Goal: Information Seeking & Learning: Learn about a topic

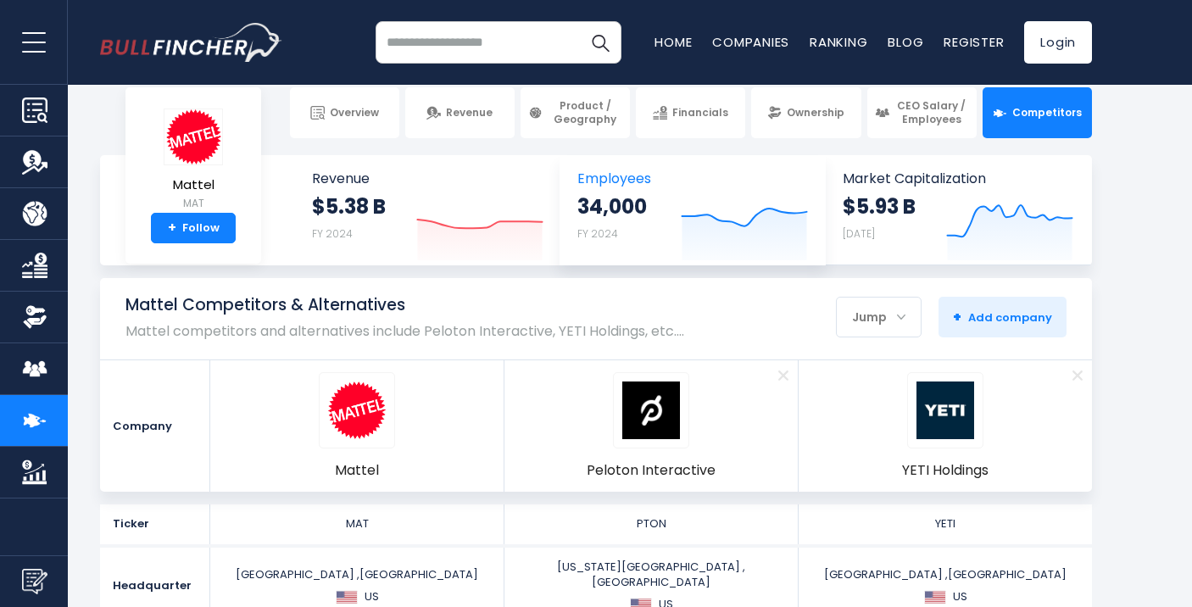
scroll to position [21, 0]
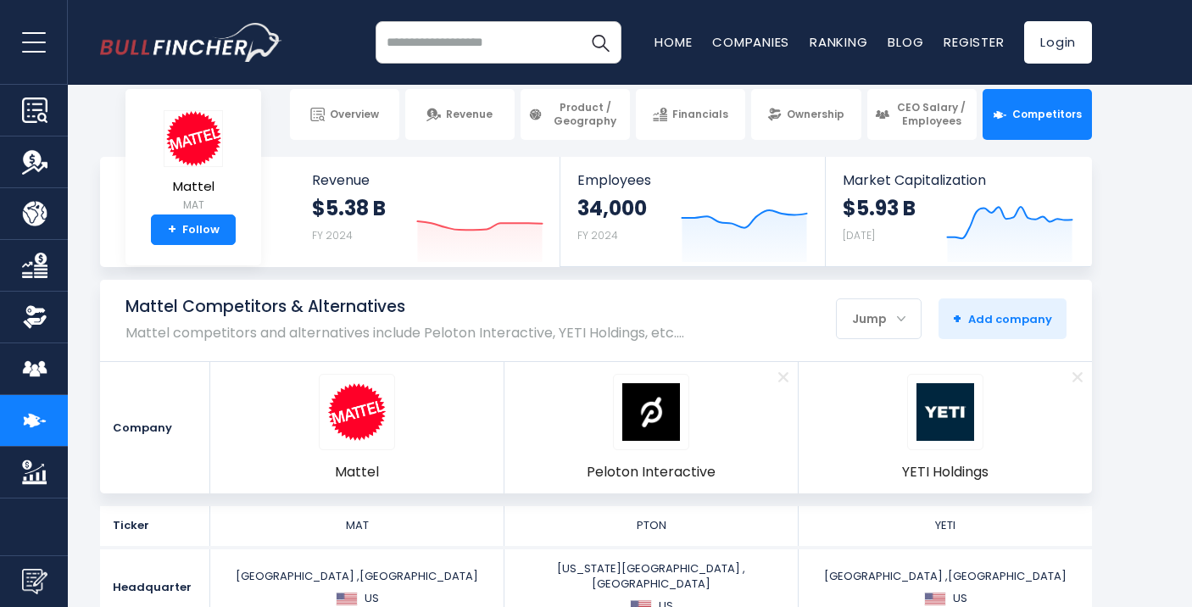
click at [780, 378] on span "Remove" at bounding box center [782, 376] width 55 height 19
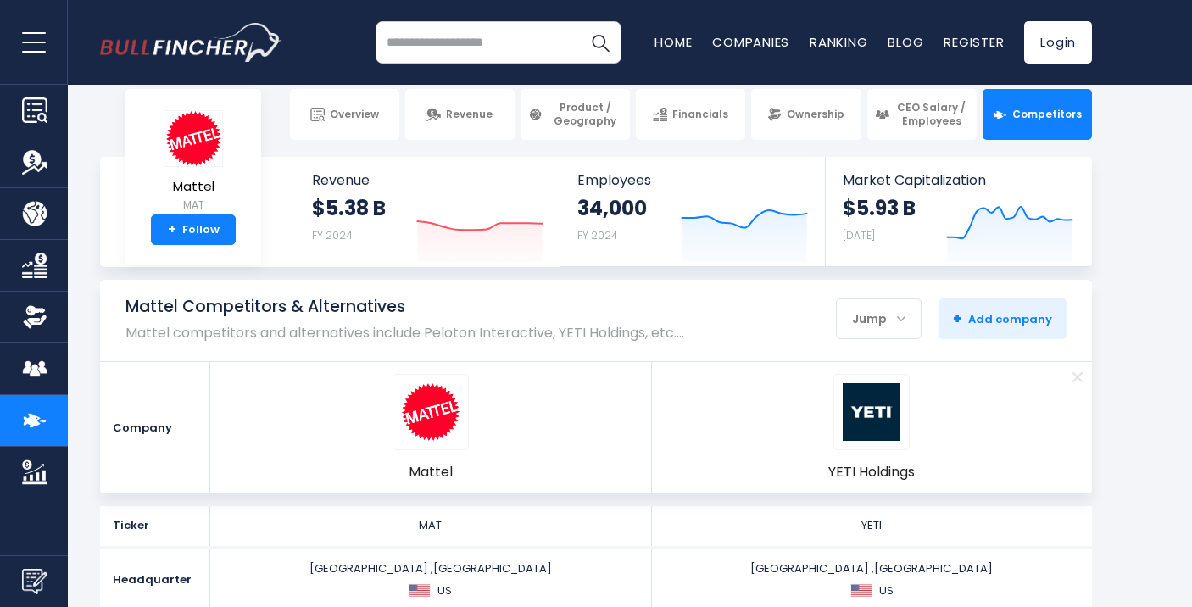
click at [1074, 374] on span "Remove" at bounding box center [1076, 376] width 55 height 19
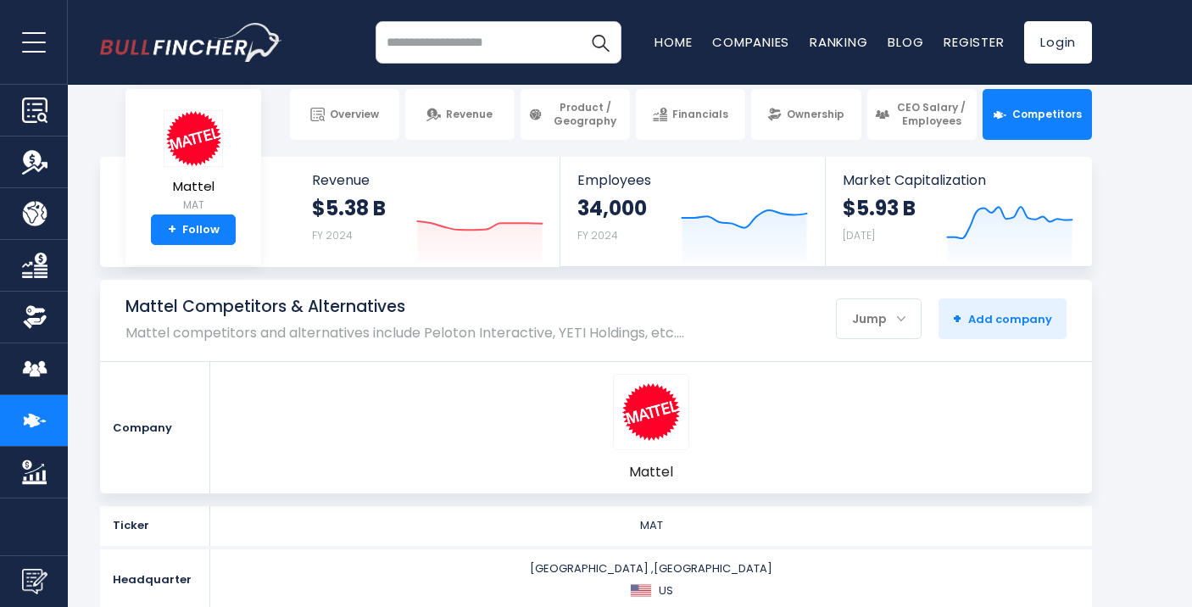
click at [496, 40] on input "search" at bounding box center [498, 42] width 246 height 42
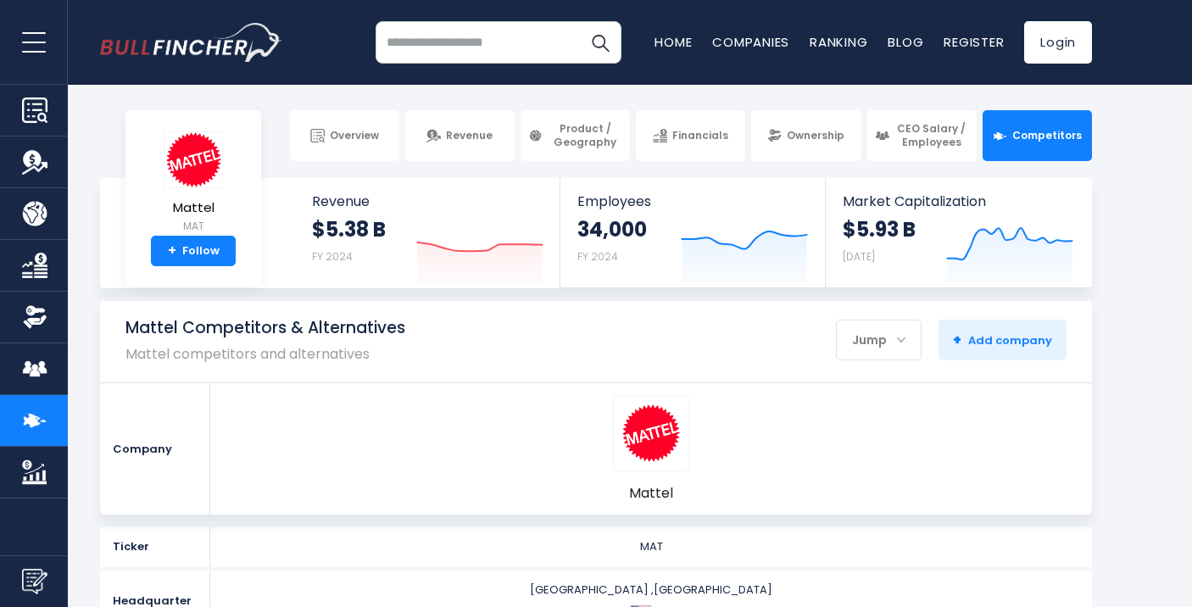
click at [496, 40] on input "search" at bounding box center [498, 42] width 246 height 42
type input "*"
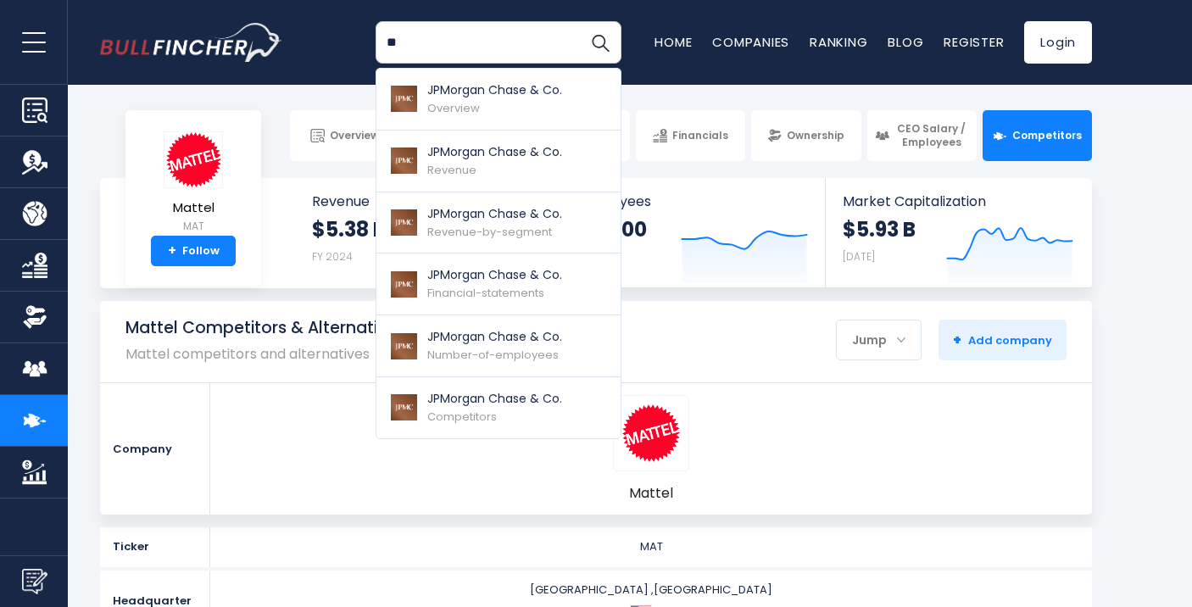
type input "*"
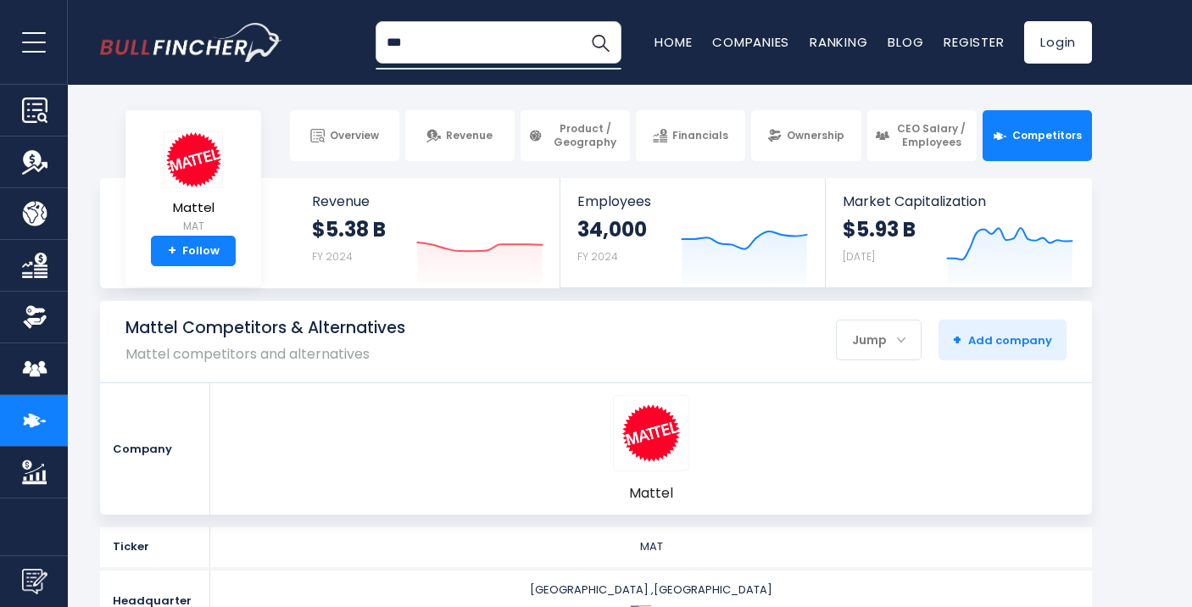
type input "***"
click at [579, 21] on button "Search" at bounding box center [600, 42] width 42 height 42
click at [1048, 139] on span "Competitors" at bounding box center [1046, 136] width 69 height 14
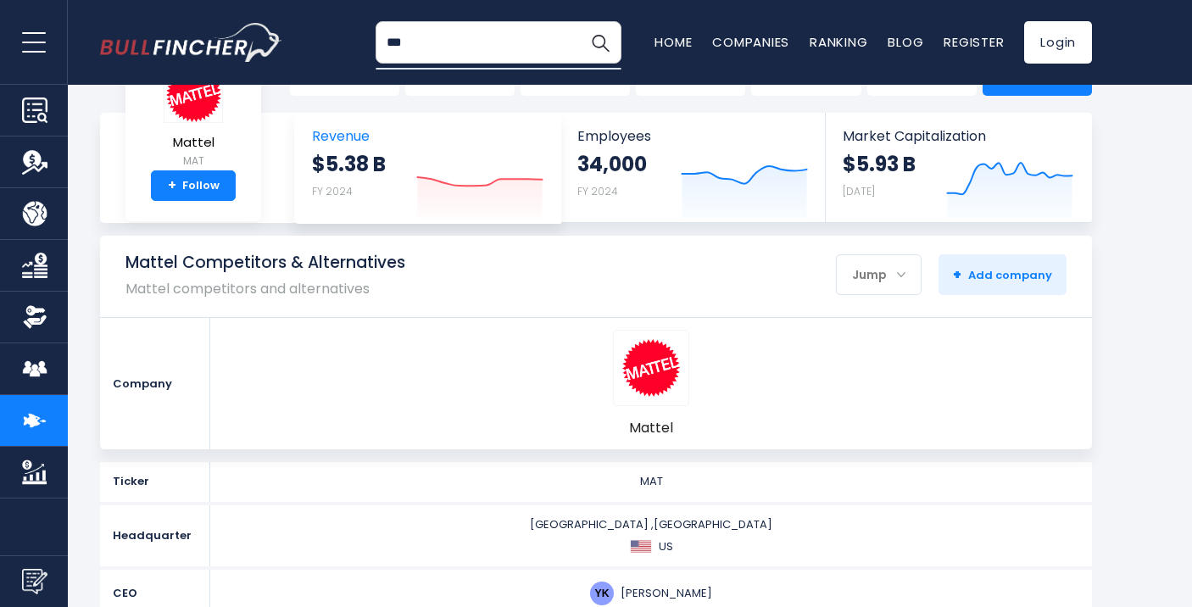
scroll to position [64, 0]
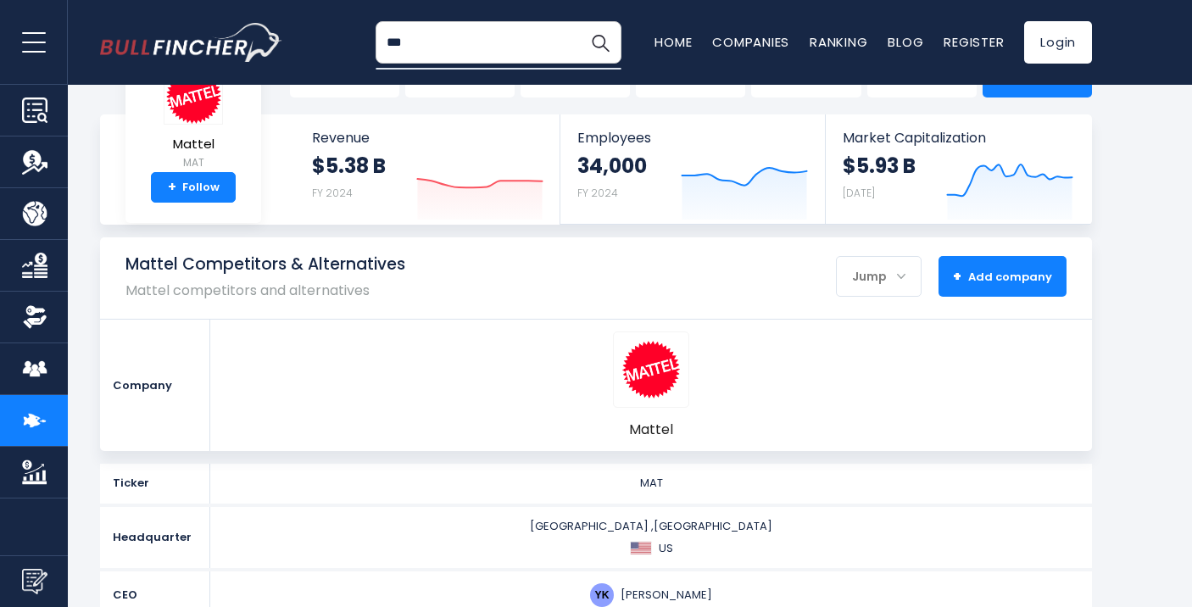
click at [992, 277] on span "+ Add company" at bounding box center [1002, 276] width 99 height 15
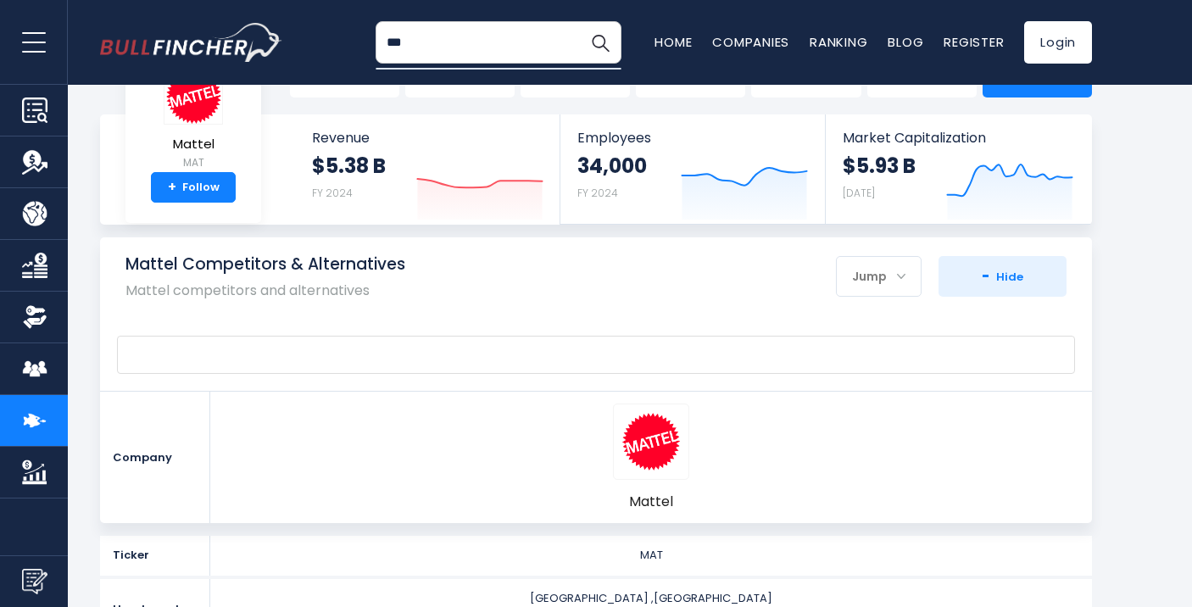
click at [436, 349] on span at bounding box center [588, 354] width 924 height 19
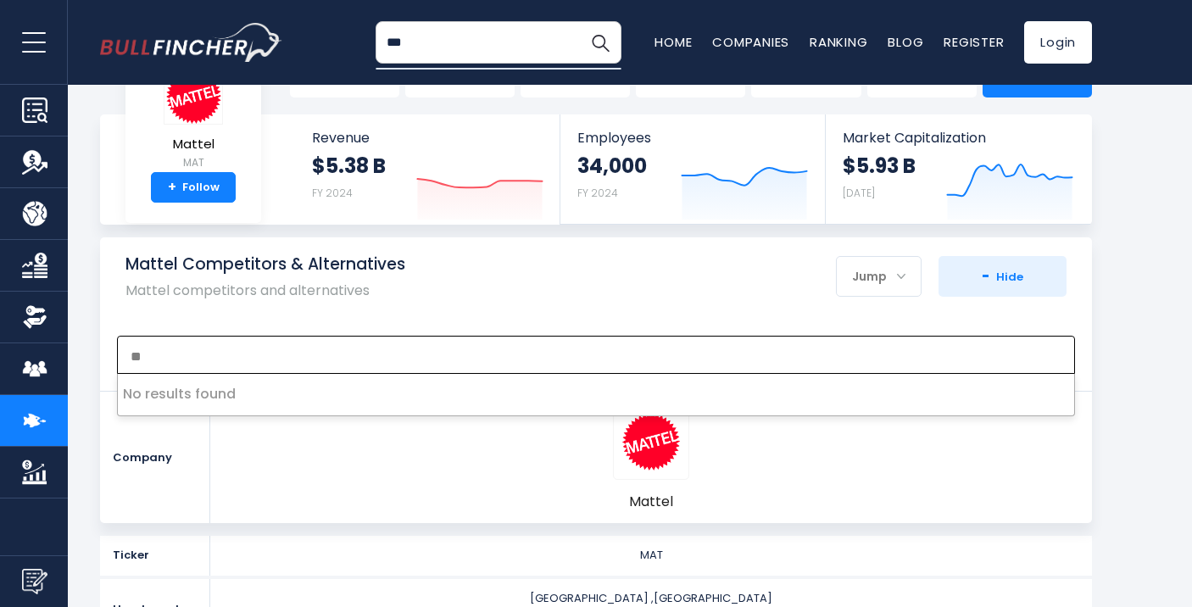
type textarea "*"
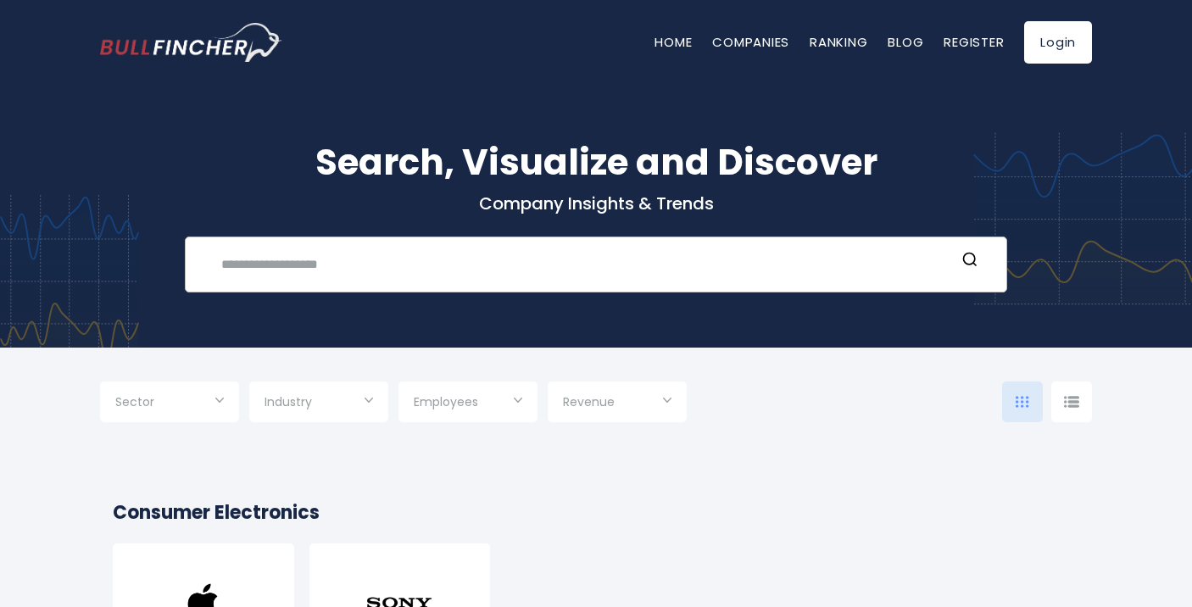
click at [429, 236] on div "Recent searches Trending searches Apple Overview" at bounding box center [596, 264] width 822 height 56
click at [384, 254] on input "text" at bounding box center [583, 263] width 744 height 31
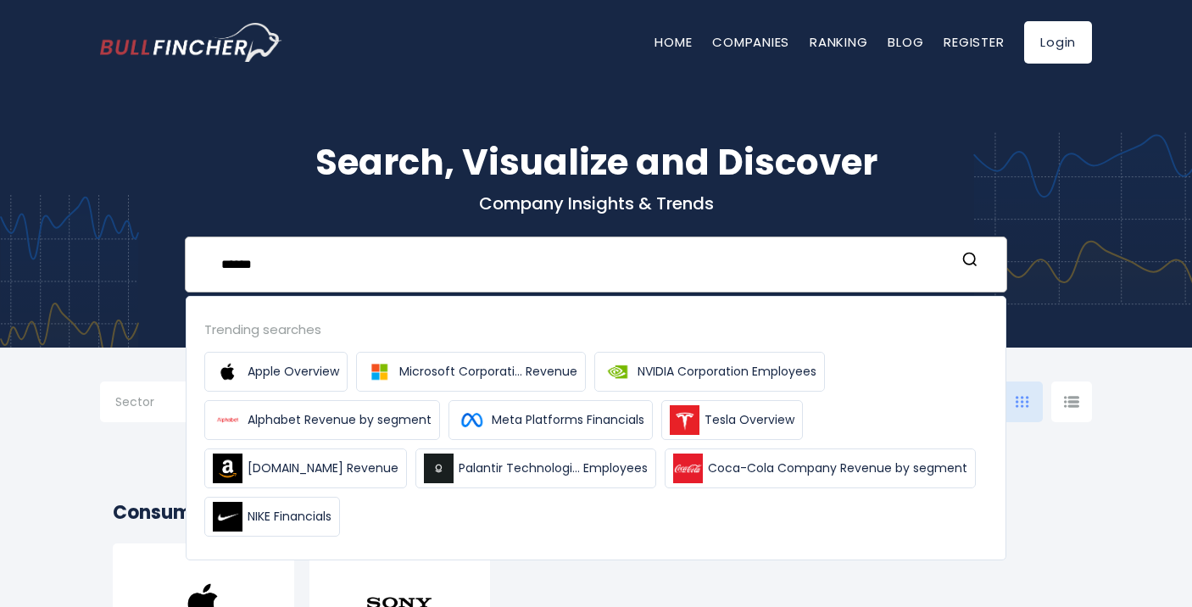
type input "******"
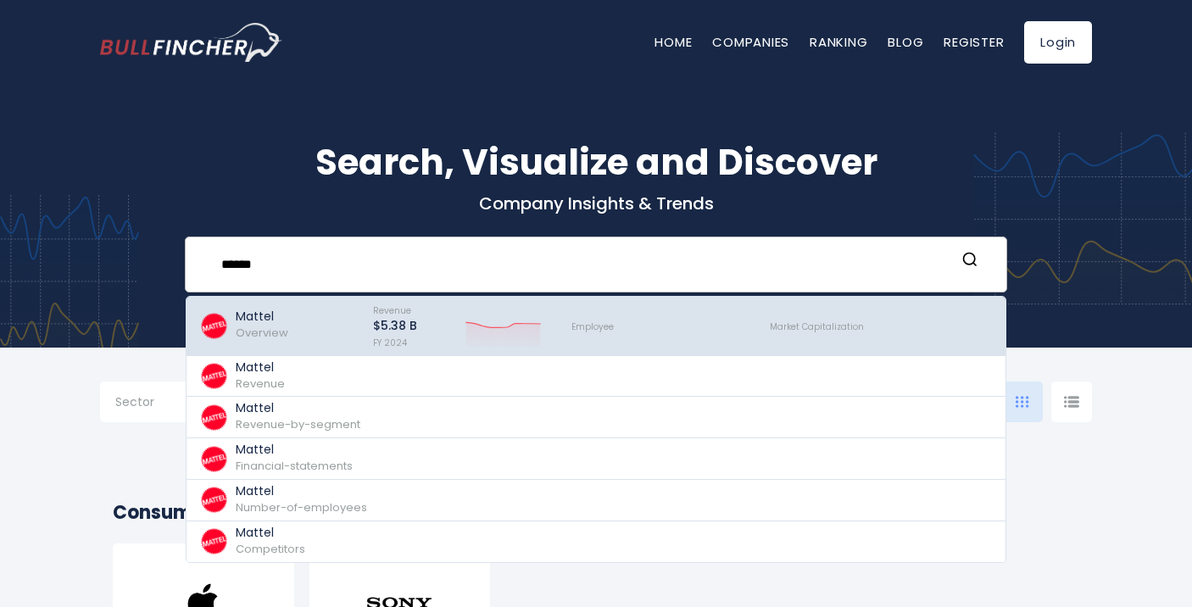
click at [372, 321] on div "Revenue $5.38 B FY 2024 Created with Highcharts 12.1.2" at bounding box center [457, 326] width 198 height 50
click at [261, 331] on span "Overview" at bounding box center [262, 333] width 53 height 16
click at [254, 334] on span "Overview" at bounding box center [262, 333] width 53 height 16
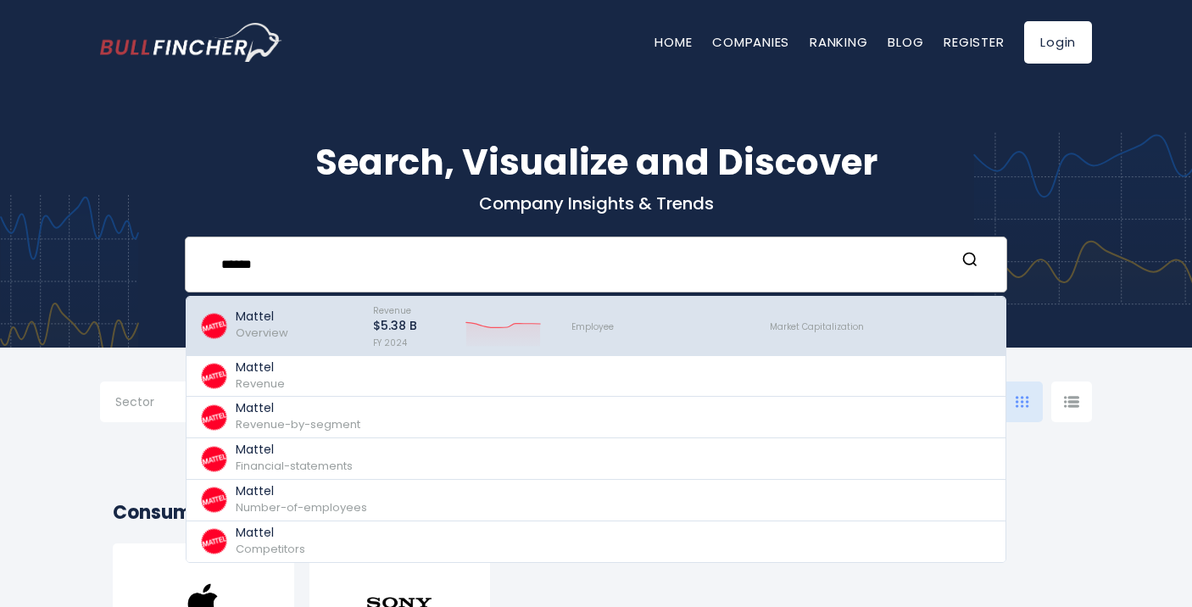
click at [254, 334] on span "Overview" at bounding box center [262, 333] width 53 height 16
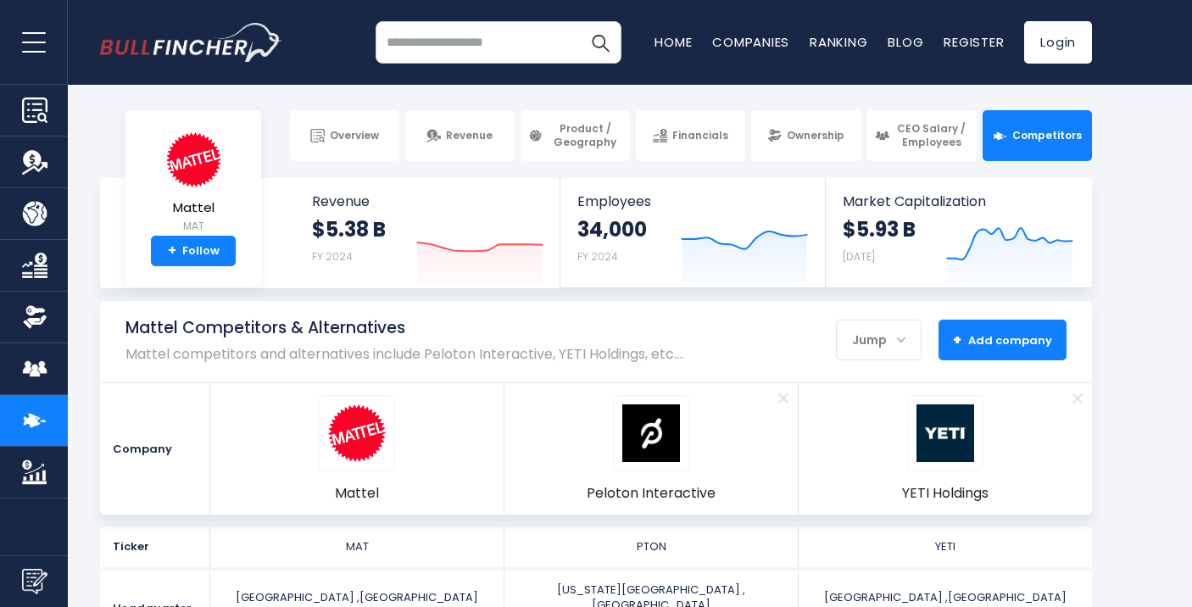
click at [997, 357] on button "+ Add company - Hide" at bounding box center [1002, 340] width 128 height 41
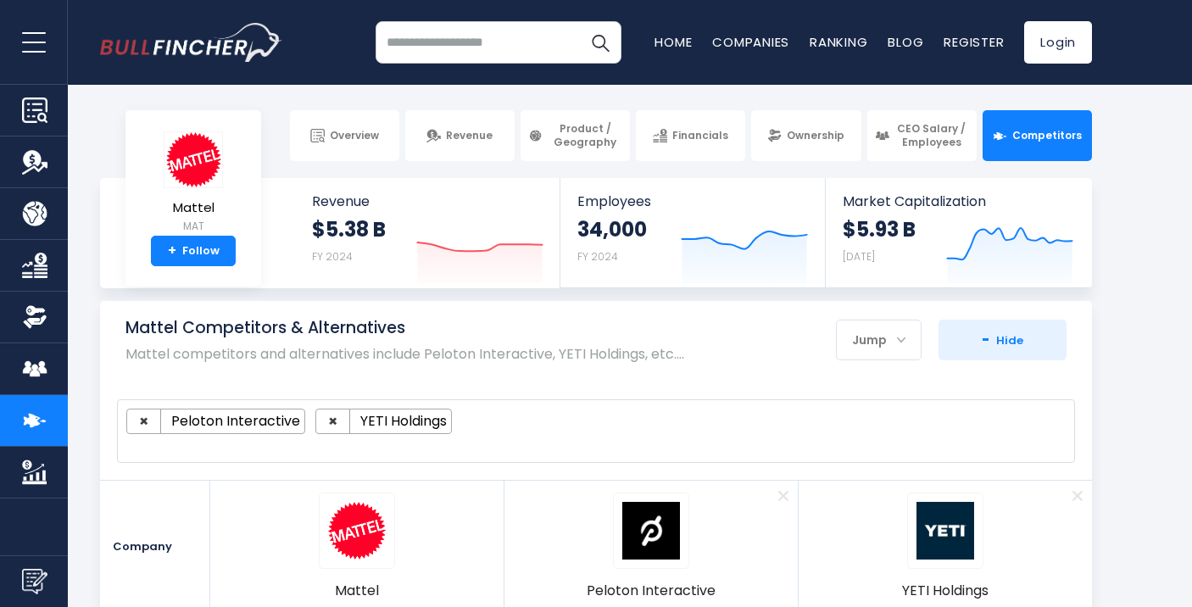
click at [1063, 125] on link "Competitors" at bounding box center [1036, 135] width 109 height 51
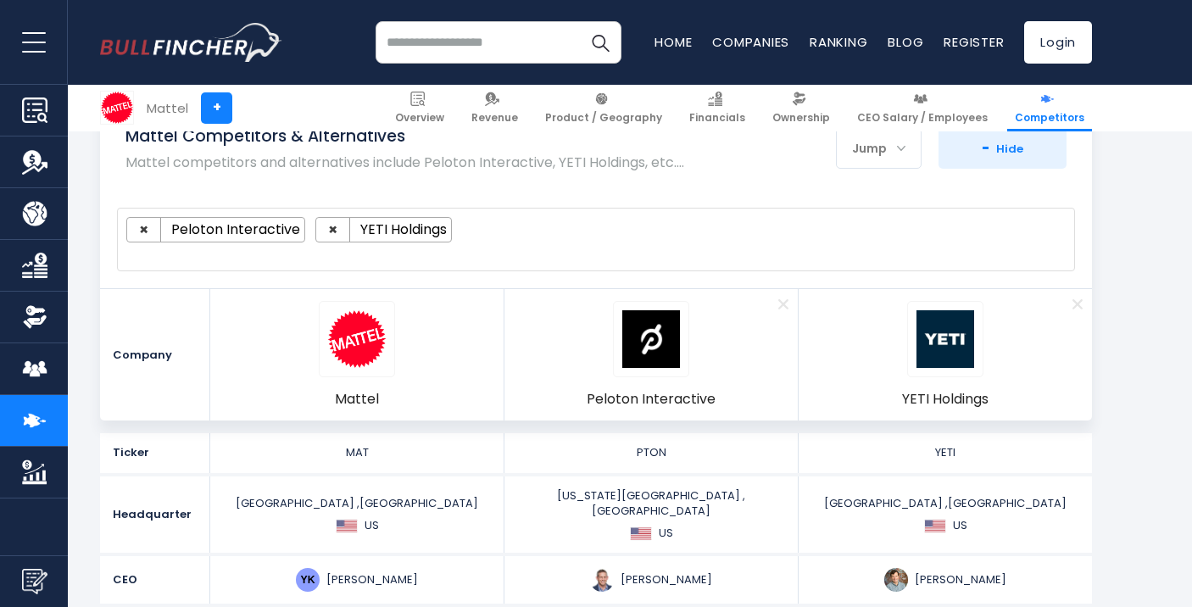
scroll to position [182, 0]
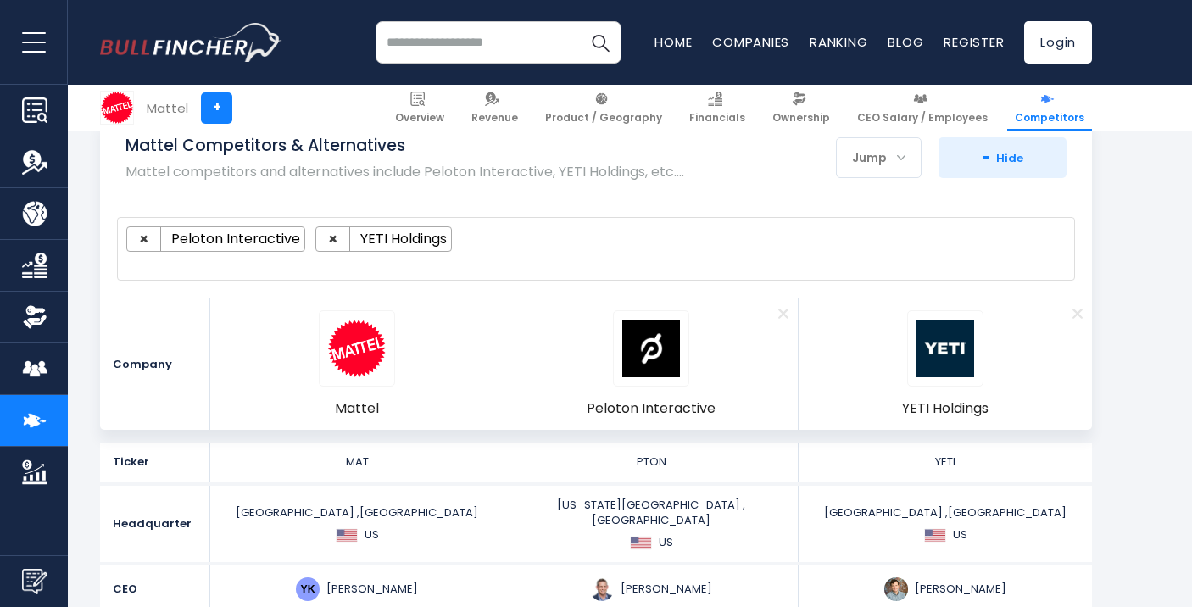
click at [776, 311] on span "Remove" at bounding box center [782, 312] width 55 height 19
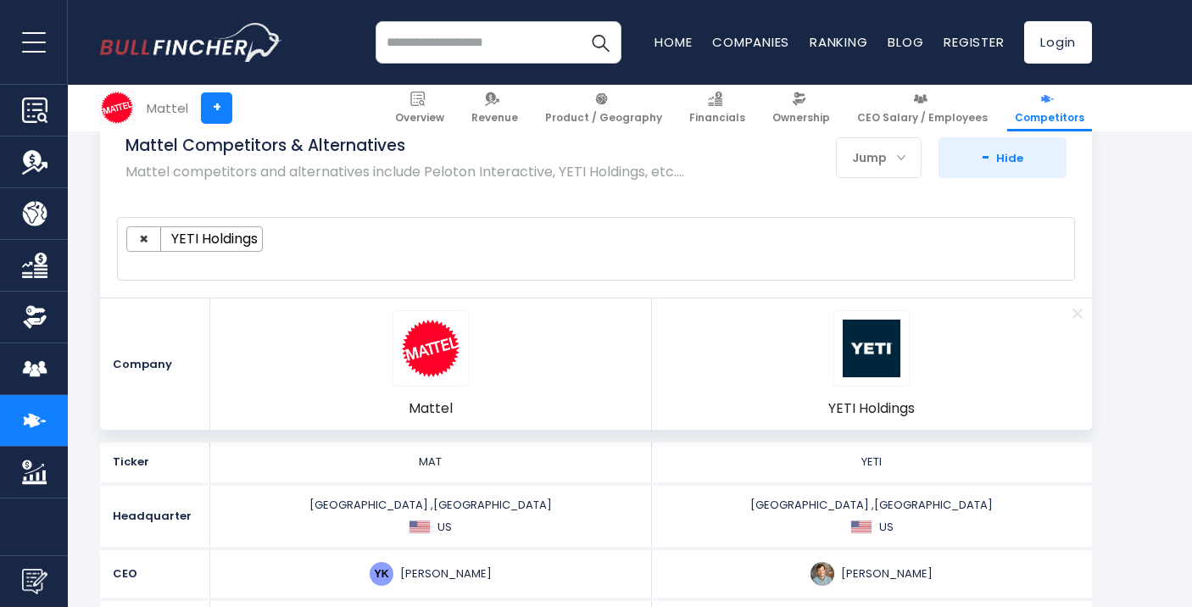
click at [1074, 313] on span "Remove" at bounding box center [1076, 312] width 55 height 19
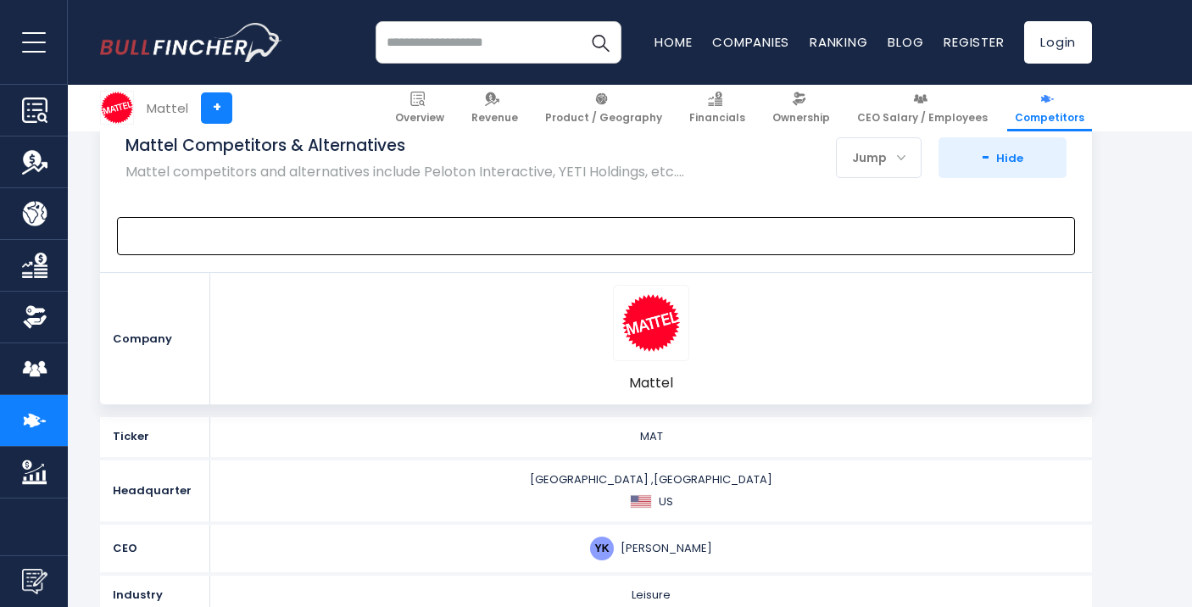
click at [789, 235] on span at bounding box center [588, 235] width 924 height 19
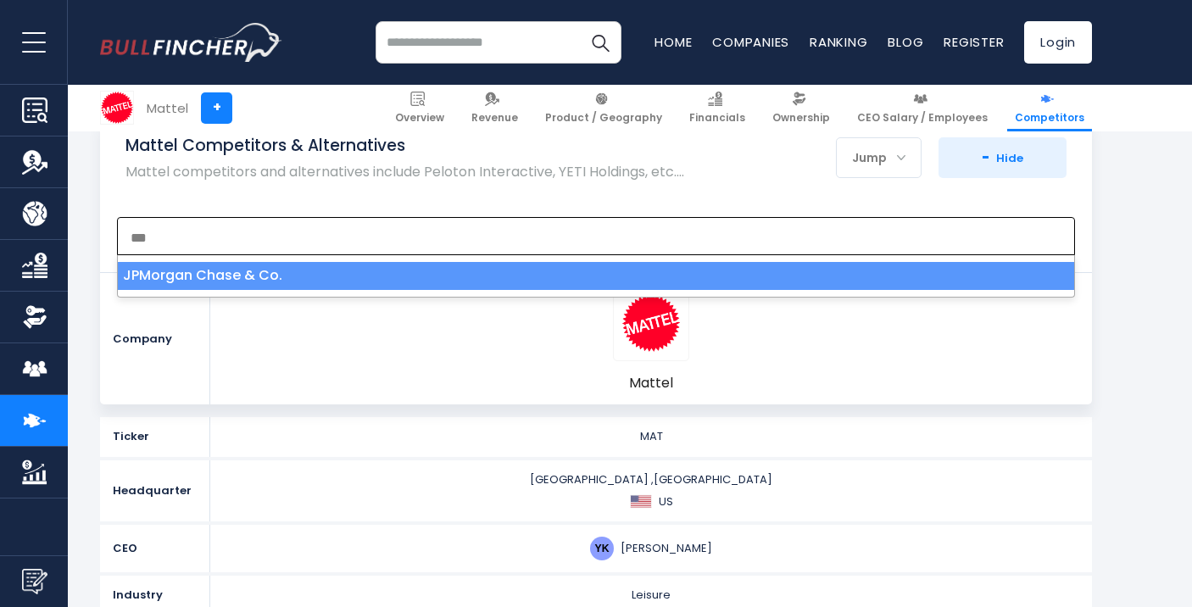
type textarea "***"
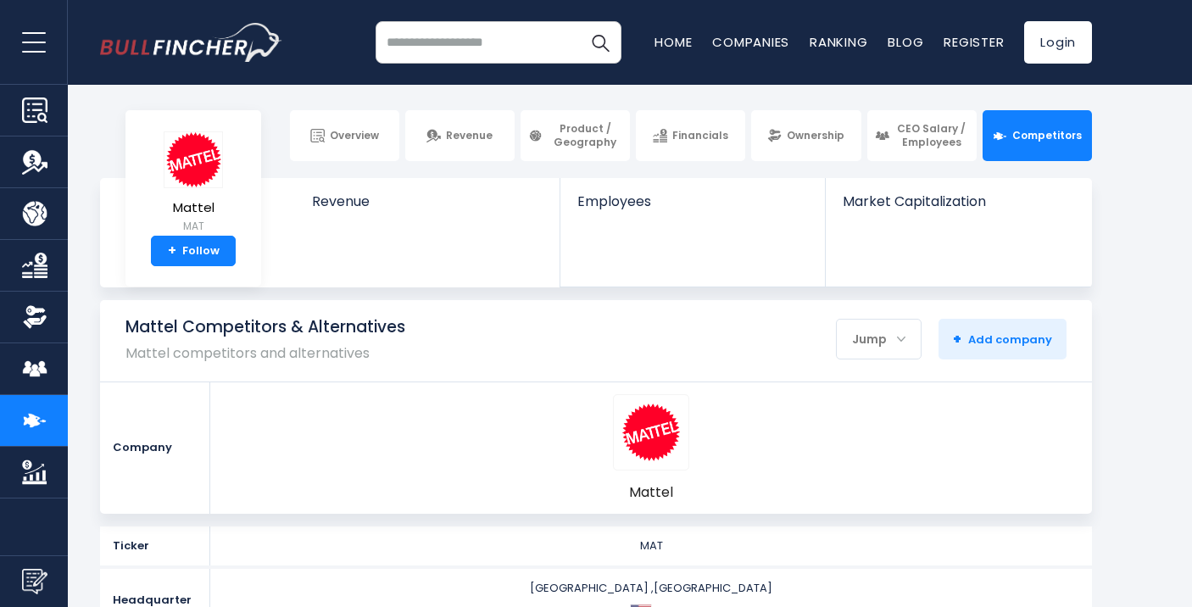
select select
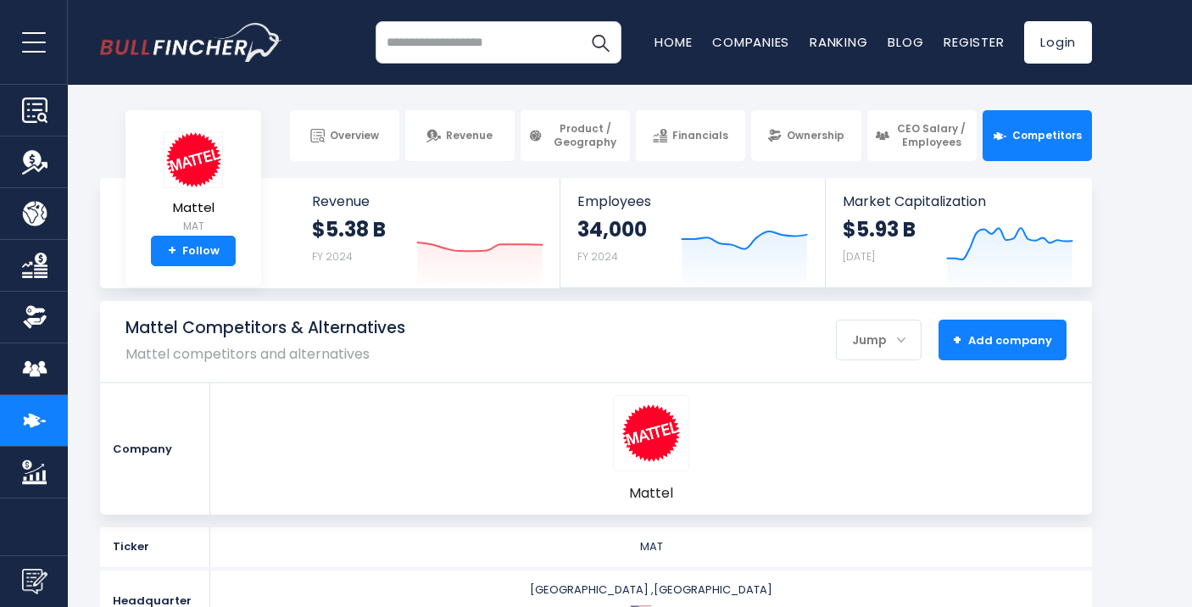
click at [1010, 337] on span "+ Add company" at bounding box center [1002, 339] width 99 height 15
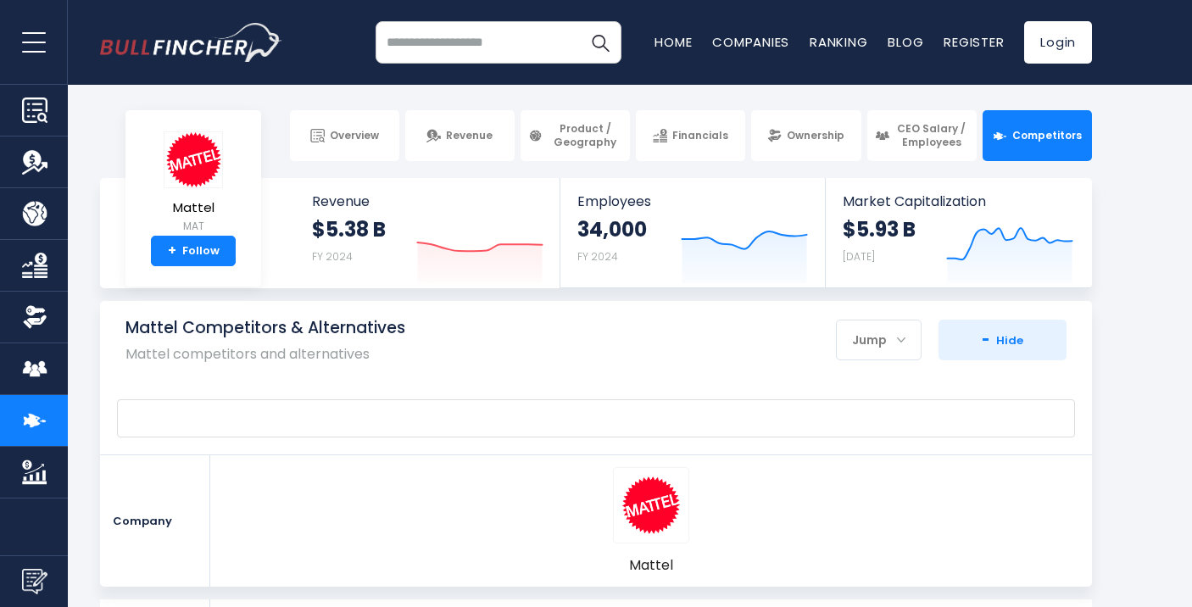
click at [553, 420] on span at bounding box center [588, 418] width 924 height 19
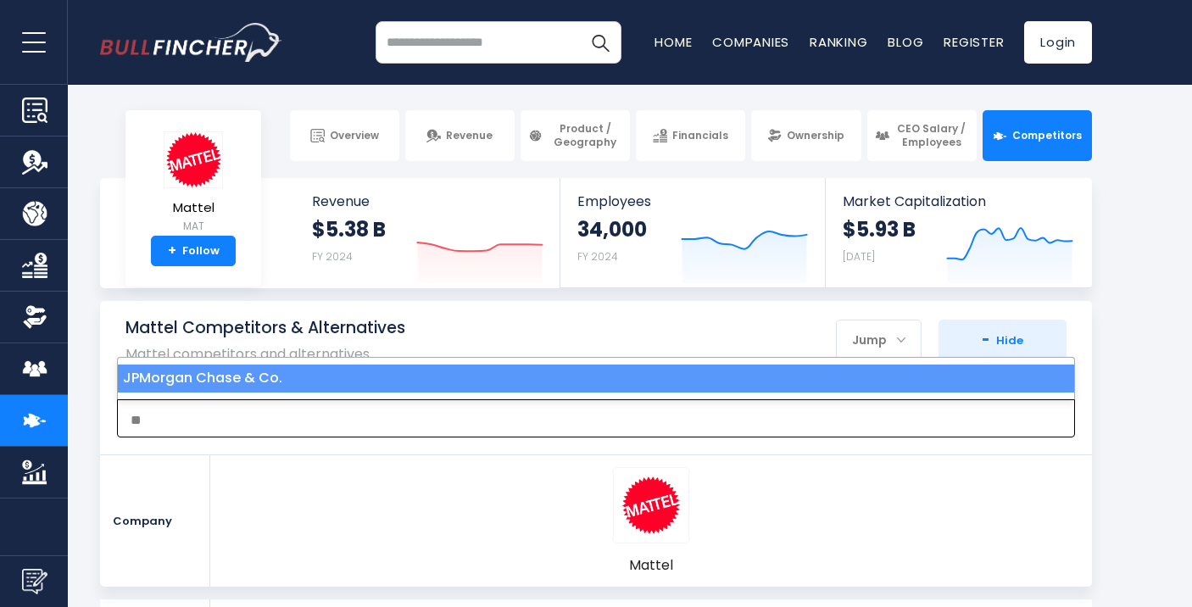
type textarea "*"
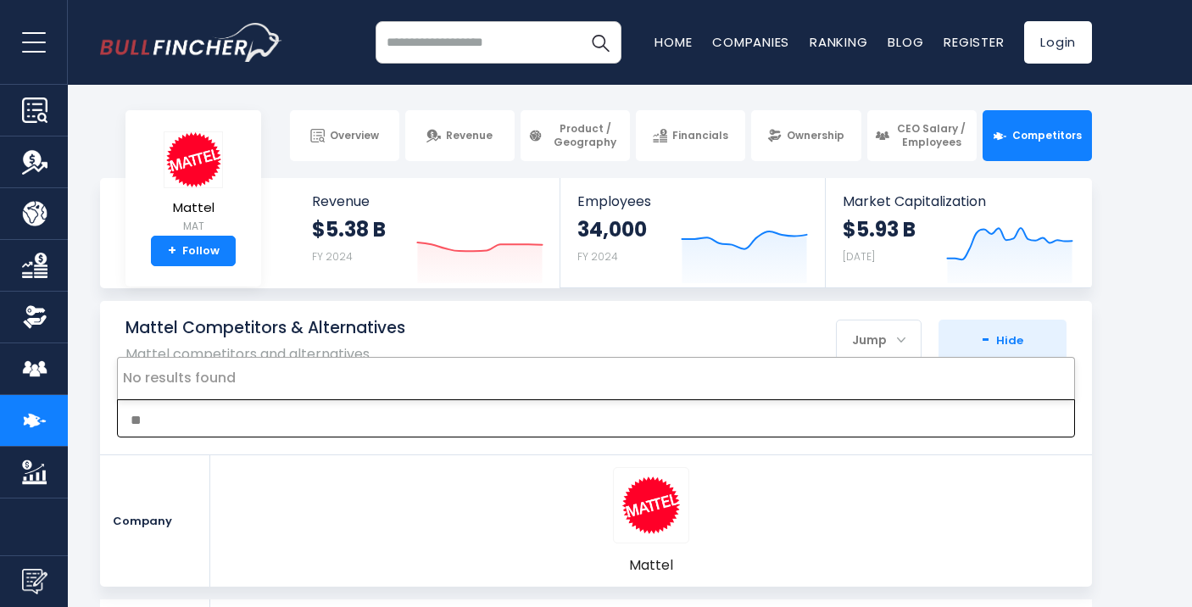
type textarea "*"
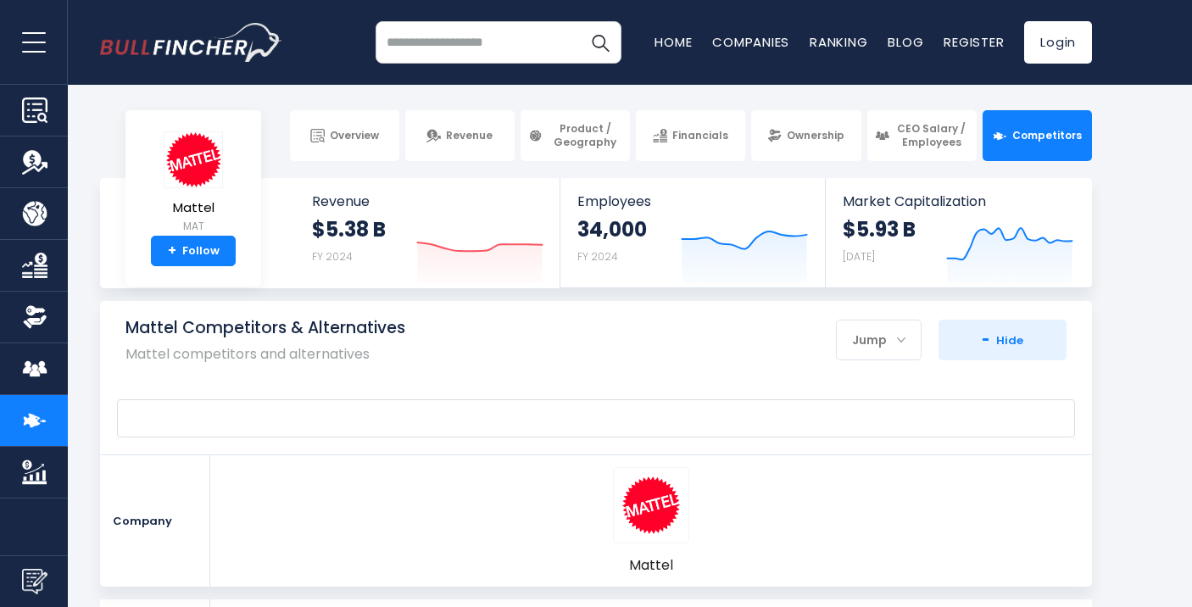
click at [1150, 331] on section "Mattel Competitors & Alternatives Mattel competitors and alternatives Jump Stoc…" at bounding box center [596, 444] width 1192 height 286
click at [817, 414] on span at bounding box center [588, 418] width 924 height 19
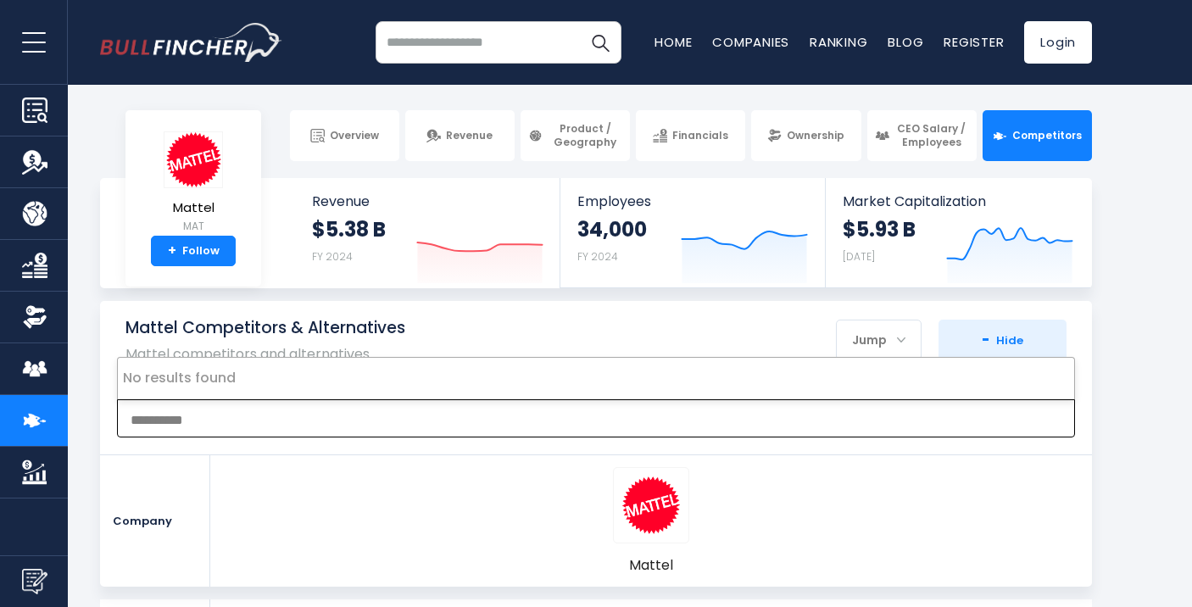
drag, startPoint x: 769, startPoint y: 414, endPoint x: 213, endPoint y: 420, distance: 556.0
click at [213, 420] on span "**********" at bounding box center [588, 418] width 924 height 19
drag, startPoint x: 213, startPoint y: 420, endPoint x: 95, endPoint y: 421, distance: 117.8
click at [95, 421] on div "Mattel Competitors & Alternatives Mattel competitors and alternatives Jump Stoc…" at bounding box center [595, 444] width 1017 height 286
type textarea "*"
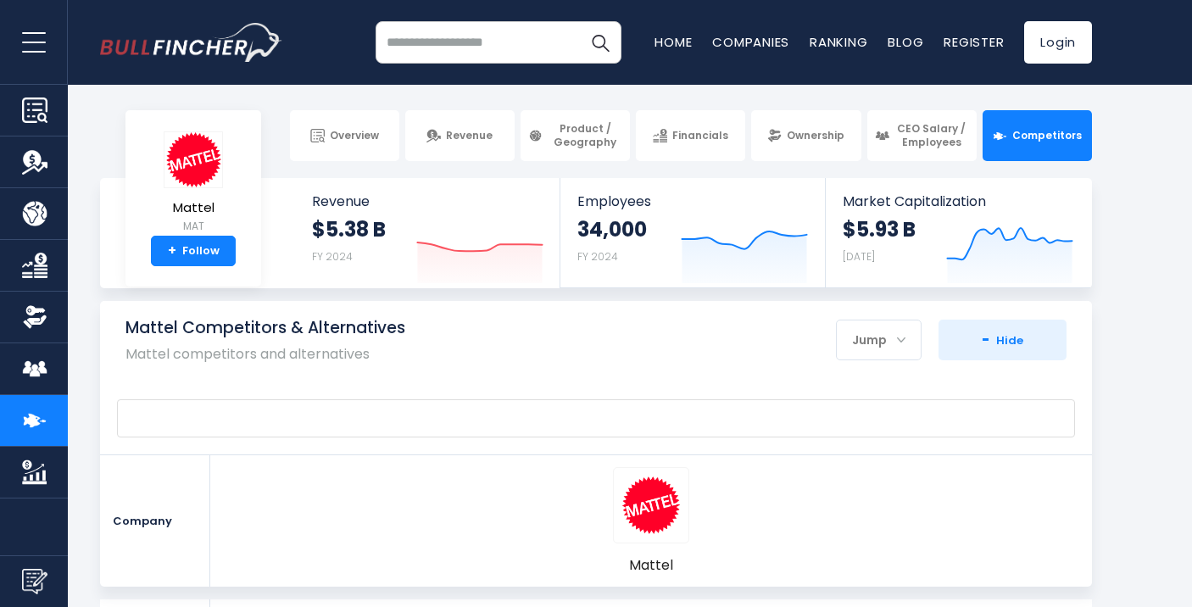
click at [49, 110] on link "Overview" at bounding box center [34, 110] width 68 height 51
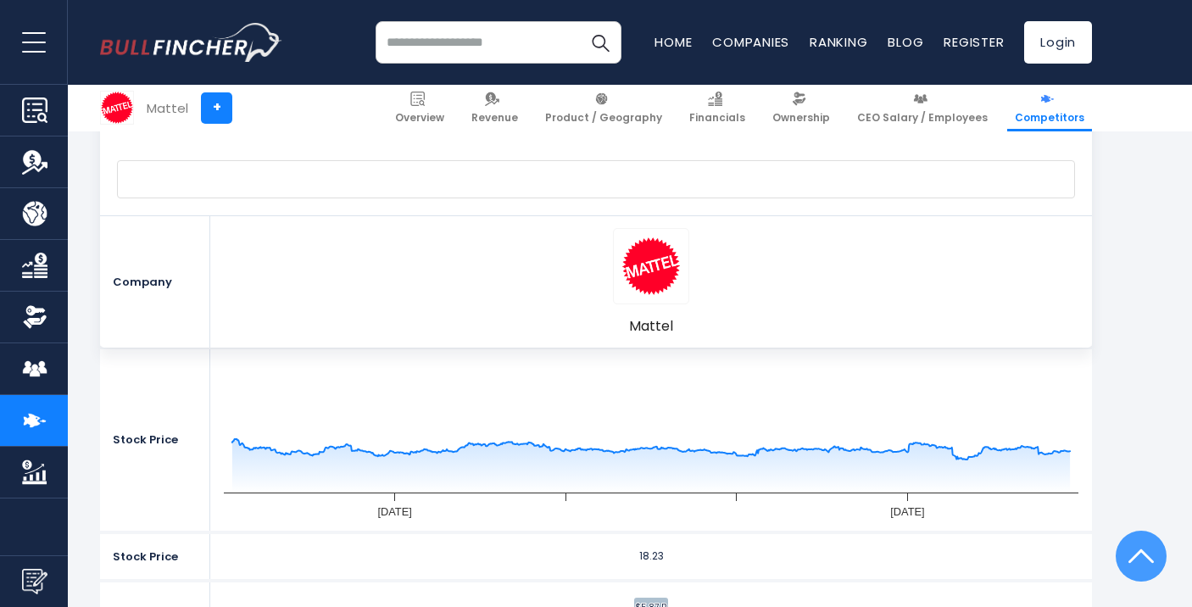
scroll to position [525, 0]
